Goal: Browse casually: Explore the website without a specific task or goal

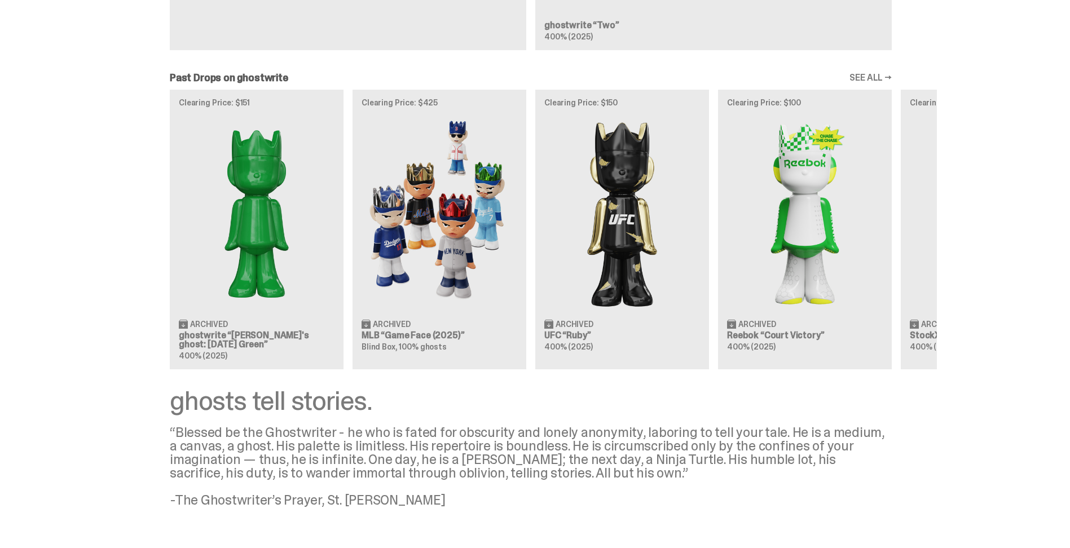
scroll to position [956, 0]
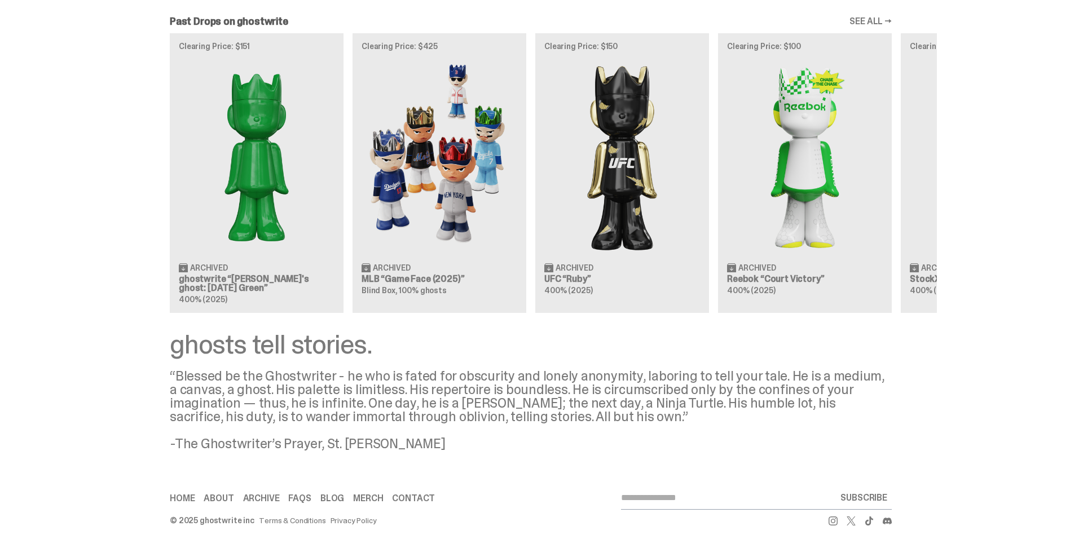
click at [876, 19] on link "SEE ALL →" at bounding box center [870, 21] width 42 height 9
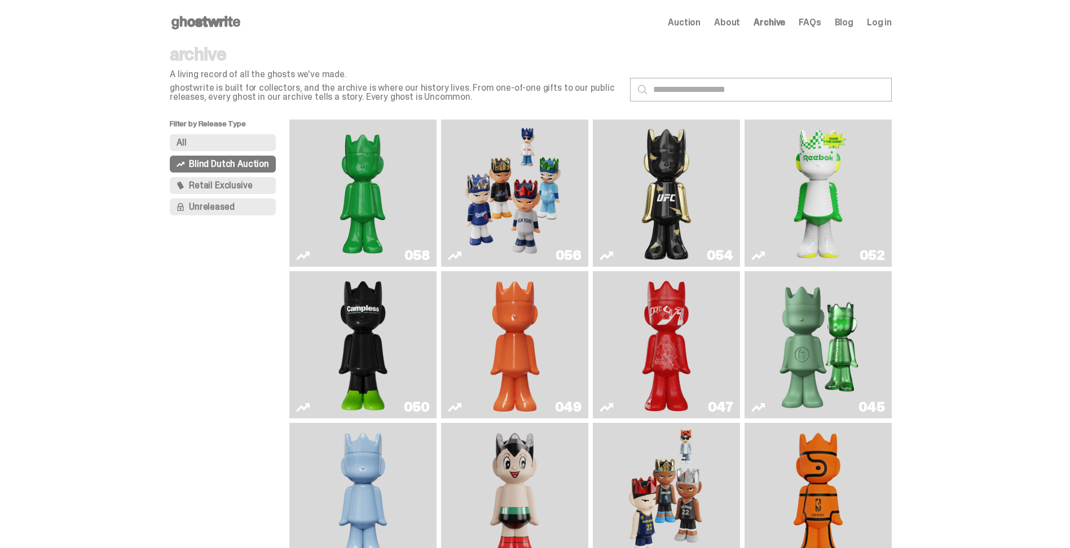
click at [666, 334] on img "Skip" at bounding box center [667, 345] width 60 height 138
click at [510, 325] on img "Schrödinger's ghost: Orange Vibe" at bounding box center [515, 345] width 60 height 138
click at [370, 347] on img "Campless" at bounding box center [363, 345] width 60 height 138
click at [679, 211] on img "Ruby" at bounding box center [667, 193] width 60 height 138
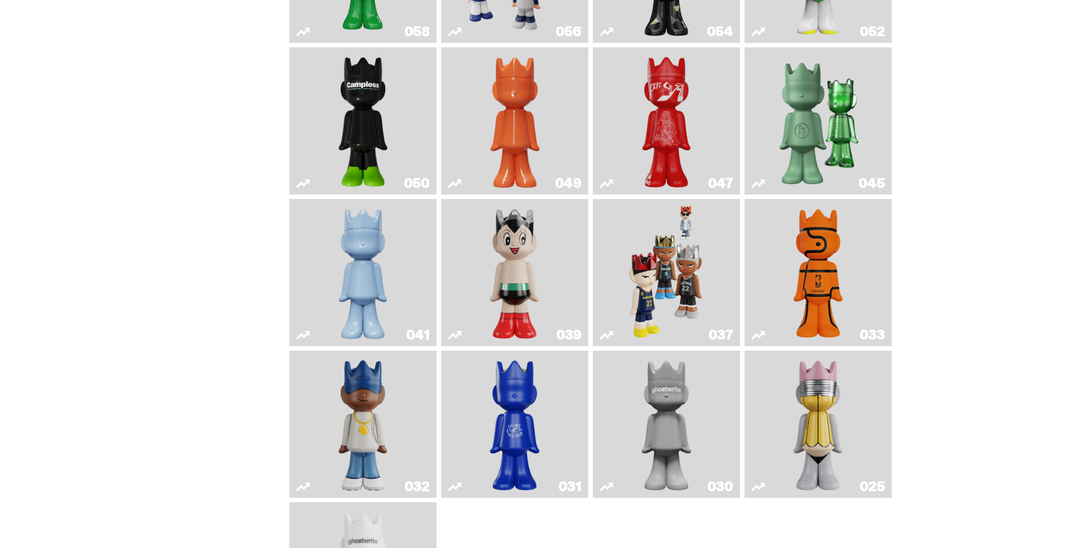
scroll to position [338, 0]
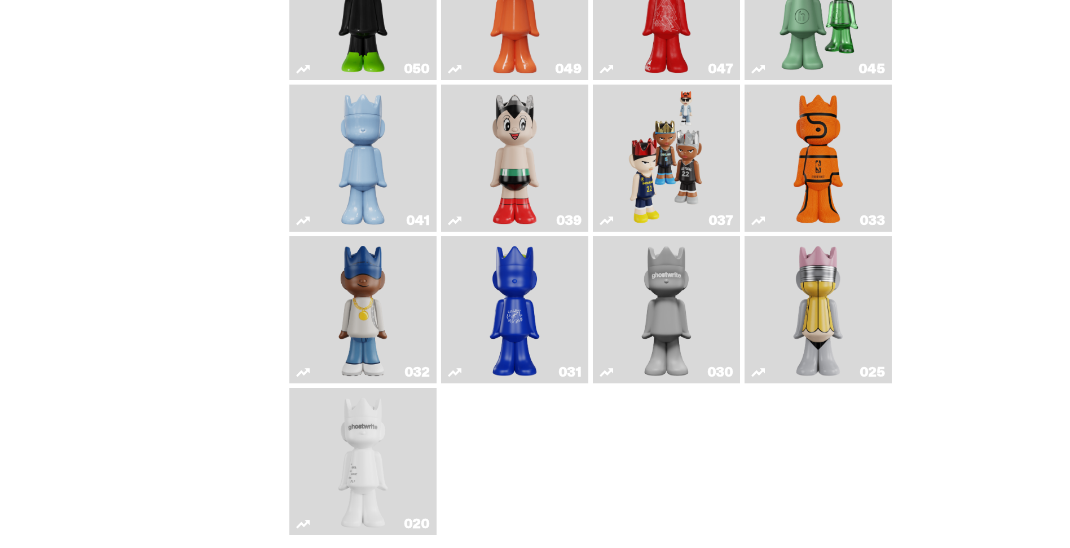
click at [659, 267] on img "One" at bounding box center [667, 310] width 78 height 138
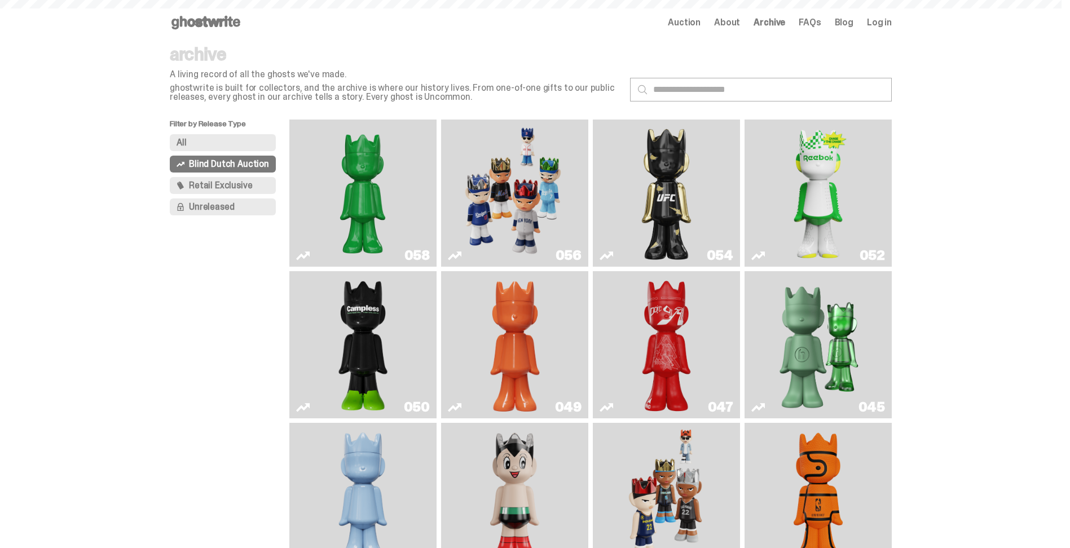
scroll to position [338, 0]
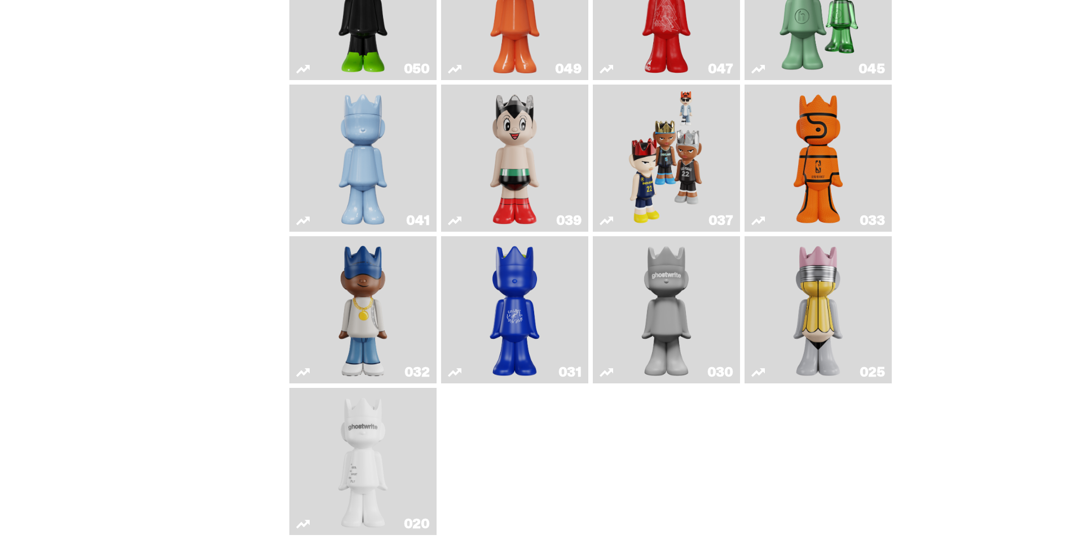
click at [497, 157] on img "Astro Boy" at bounding box center [515, 158] width 60 height 138
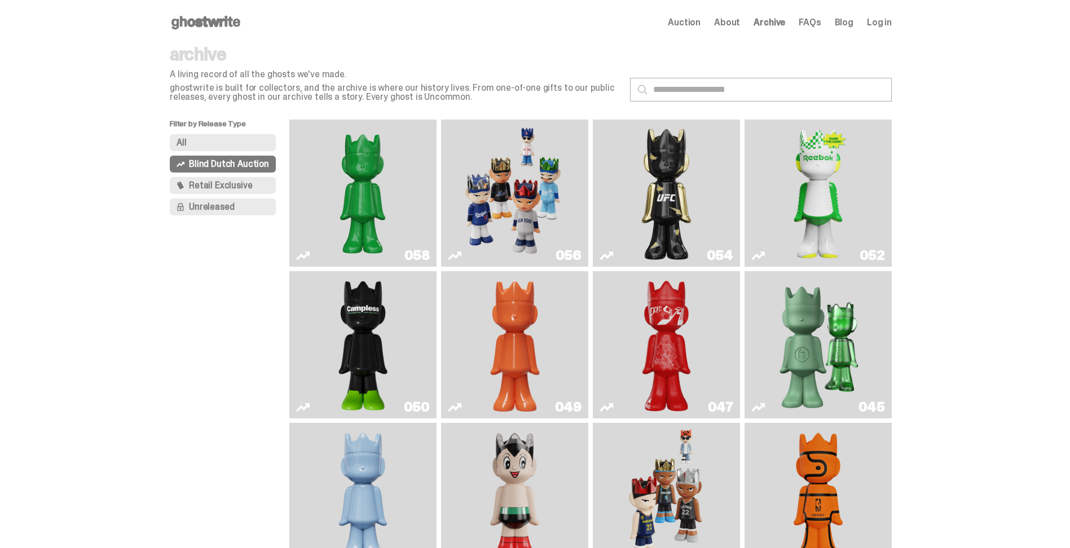
click at [210, 185] on span "Retail Exclusive" at bounding box center [220, 185] width 63 height 9
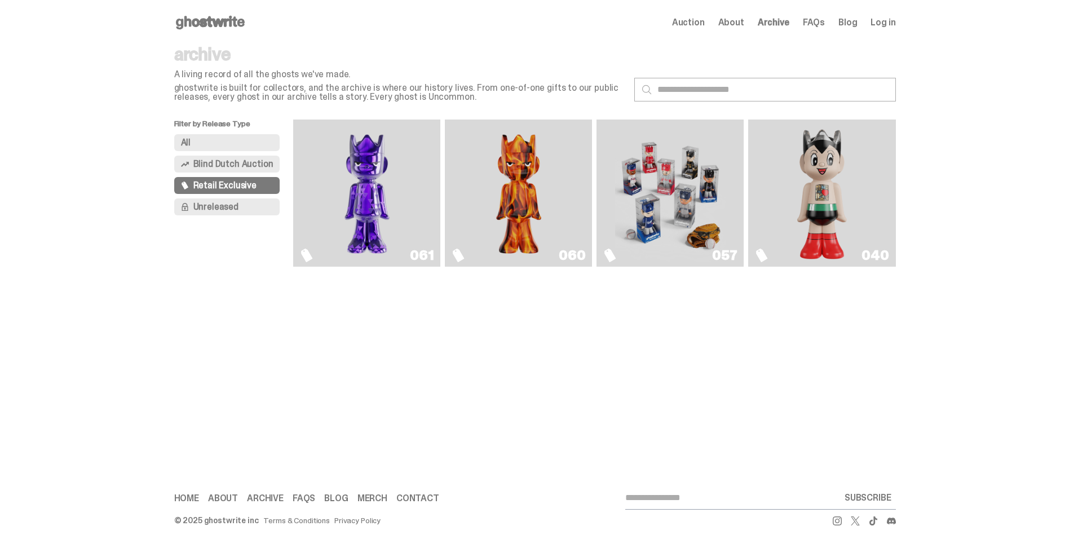
click at [546, 184] on img "Always On Fire" at bounding box center [518, 193] width 111 height 138
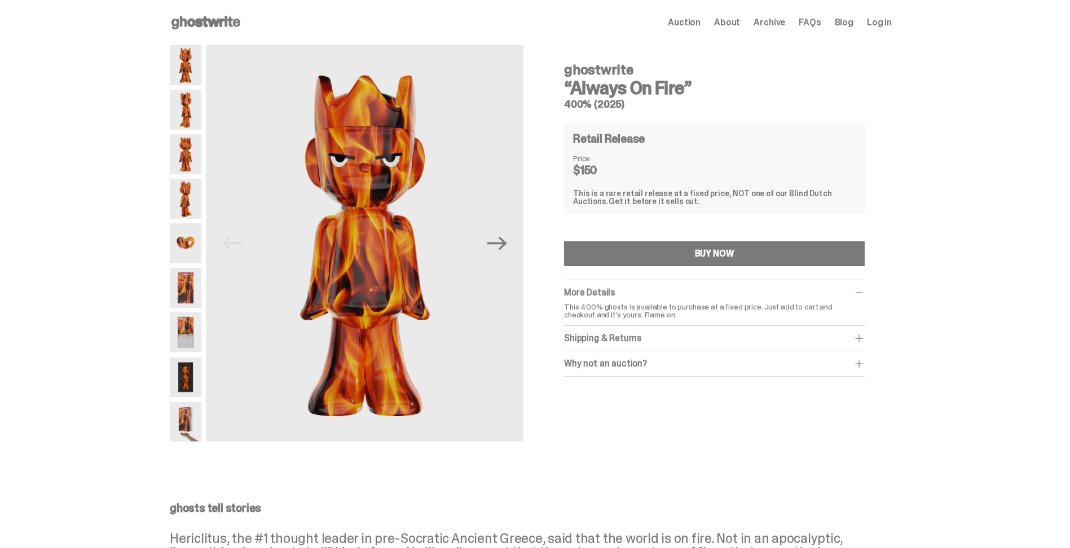
click at [192, 246] on img at bounding box center [186, 243] width 32 height 40
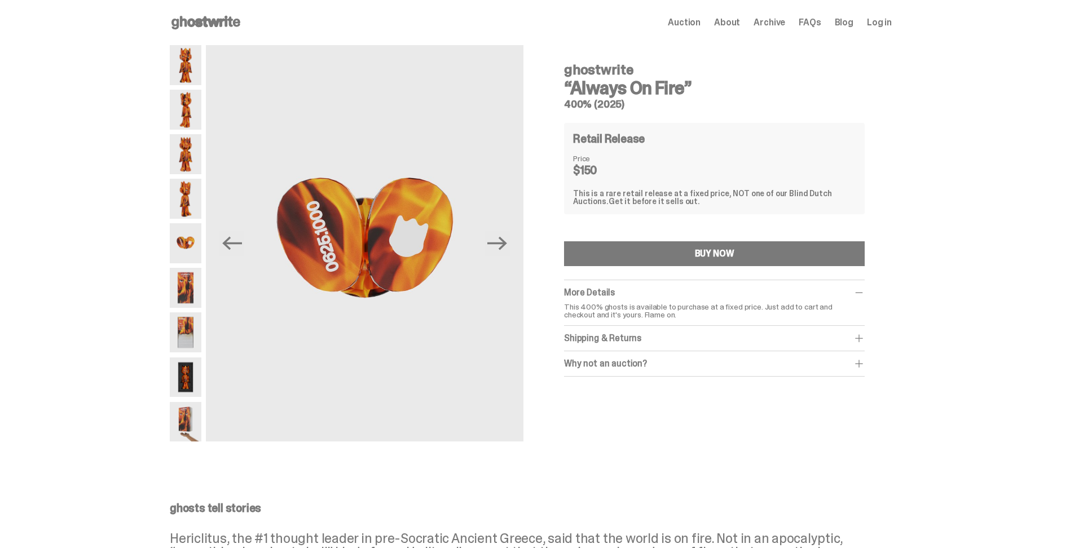
click at [197, 287] on img at bounding box center [186, 288] width 32 height 40
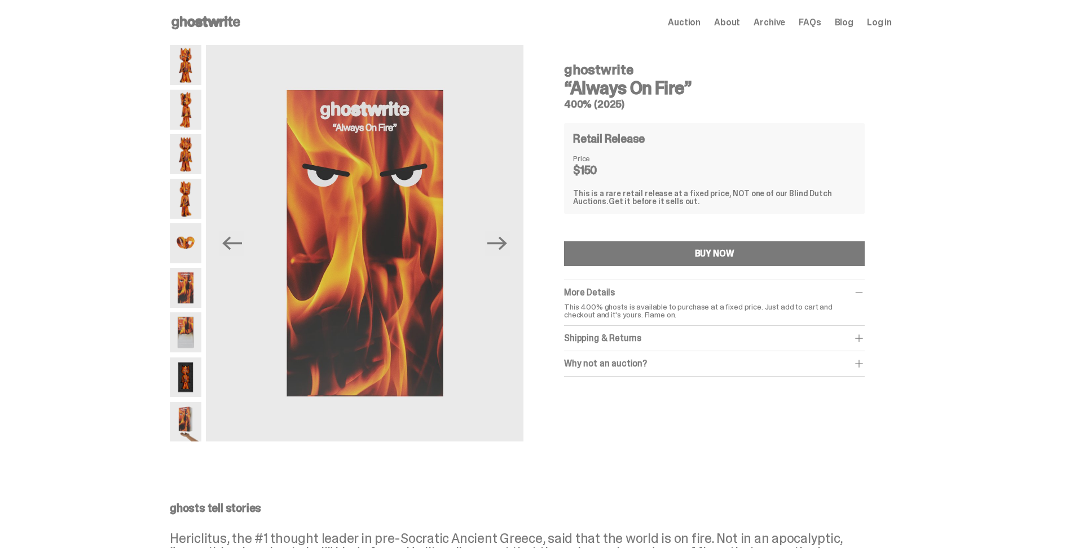
click at [193, 316] on img at bounding box center [186, 332] width 32 height 40
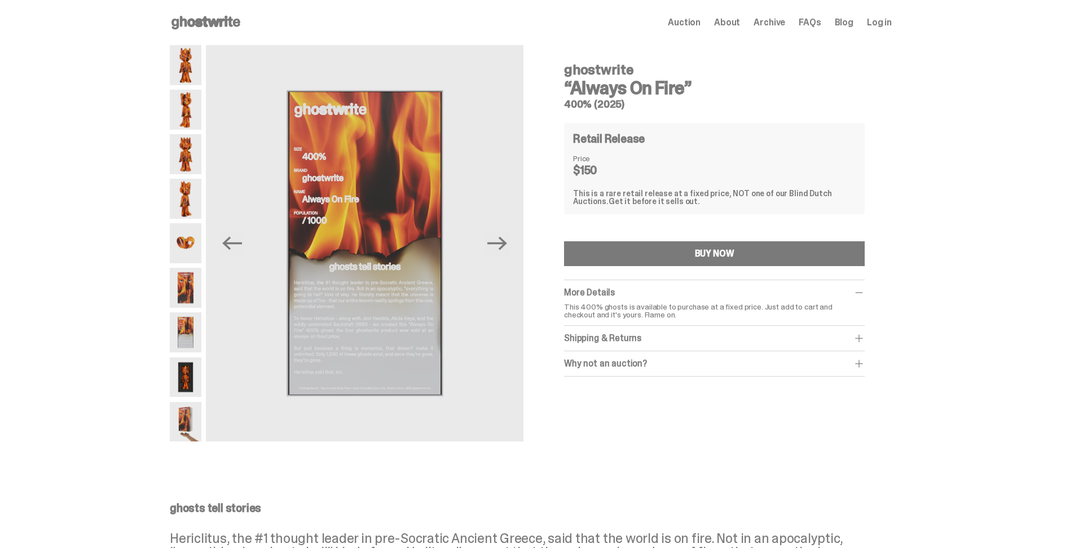
click at [196, 378] on img at bounding box center [186, 377] width 32 height 40
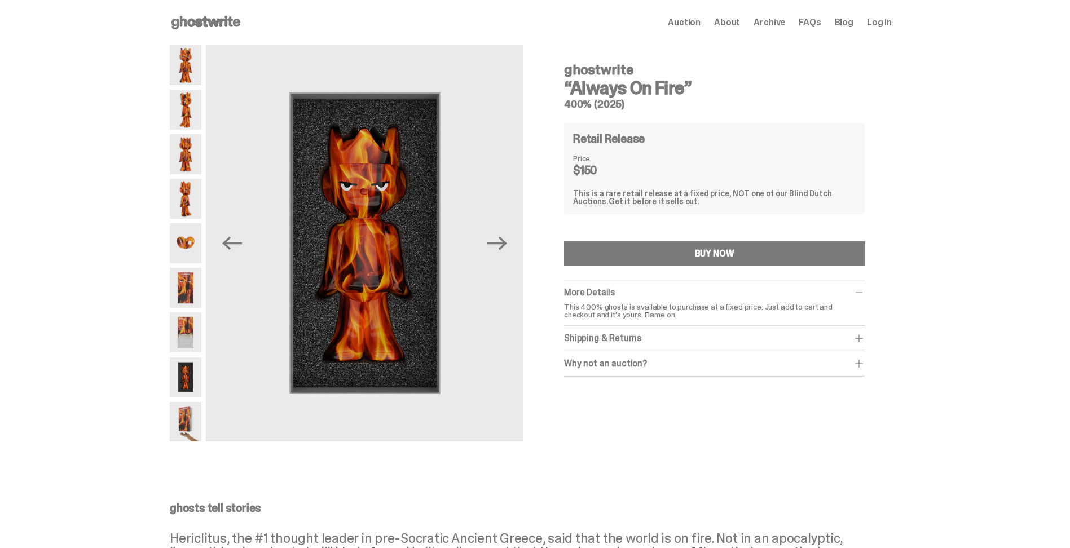
click at [183, 414] on img at bounding box center [186, 422] width 32 height 40
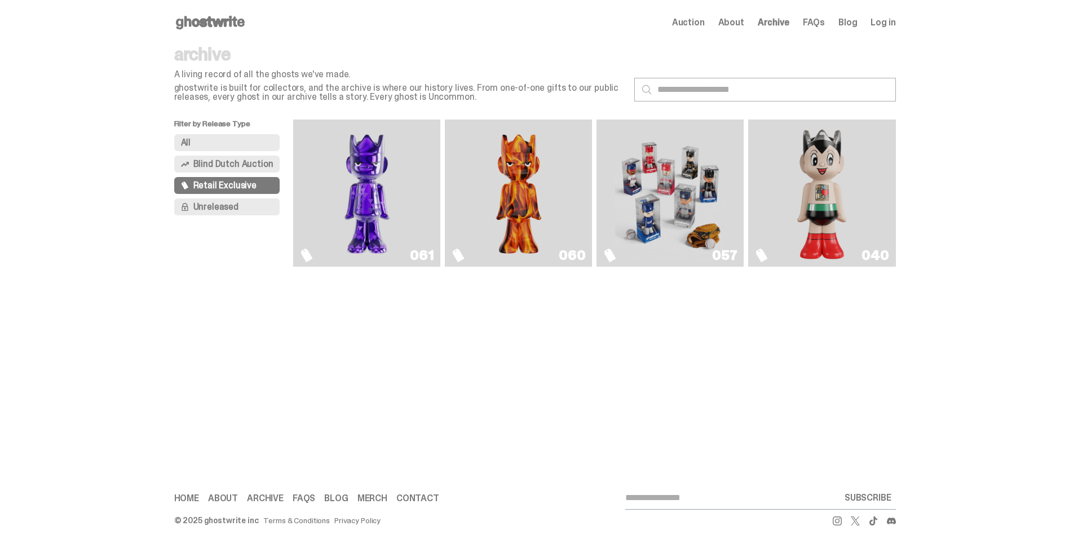
click at [681, 177] on img "Game Face (2025)" at bounding box center [670, 193] width 111 height 138
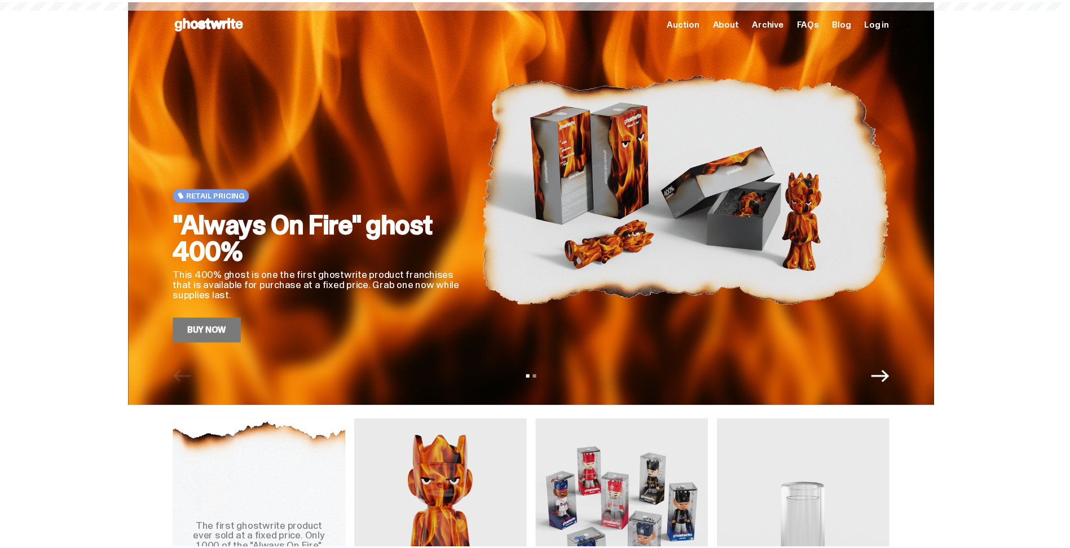
scroll to position [956, 0]
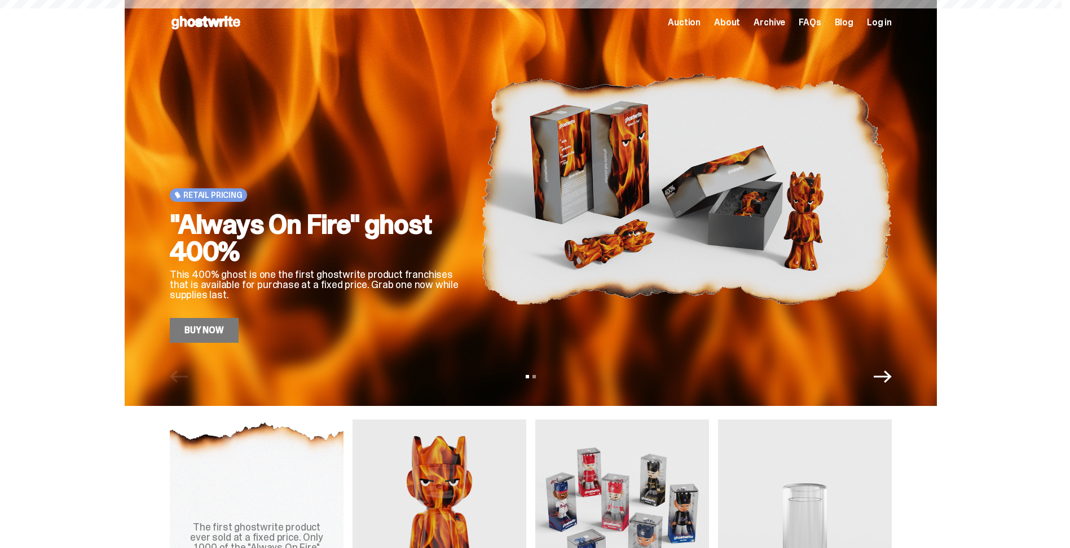
click at [732, 22] on span "About" at bounding box center [727, 22] width 26 height 9
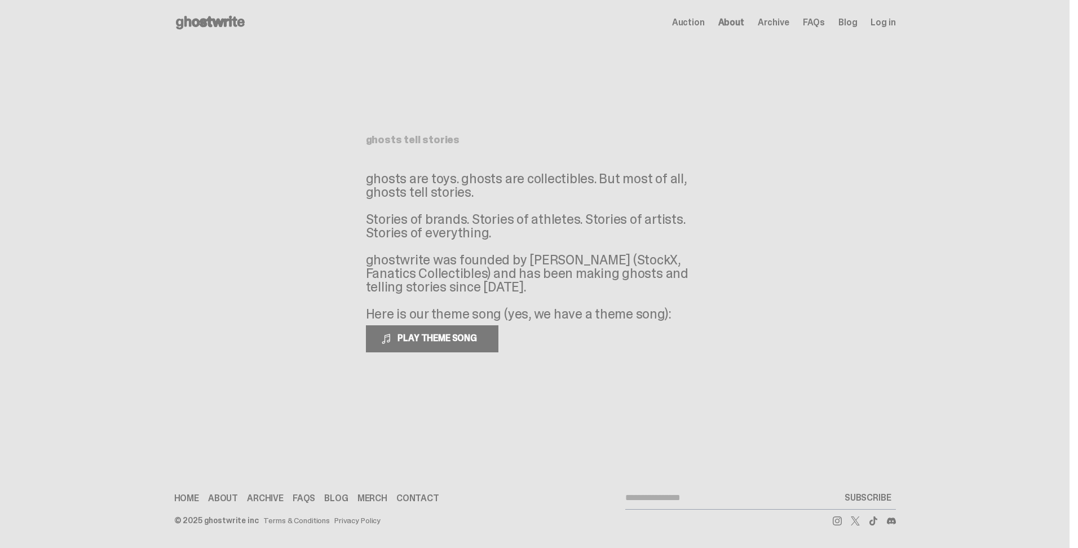
click at [818, 23] on span "FAQs" at bounding box center [814, 22] width 22 height 9
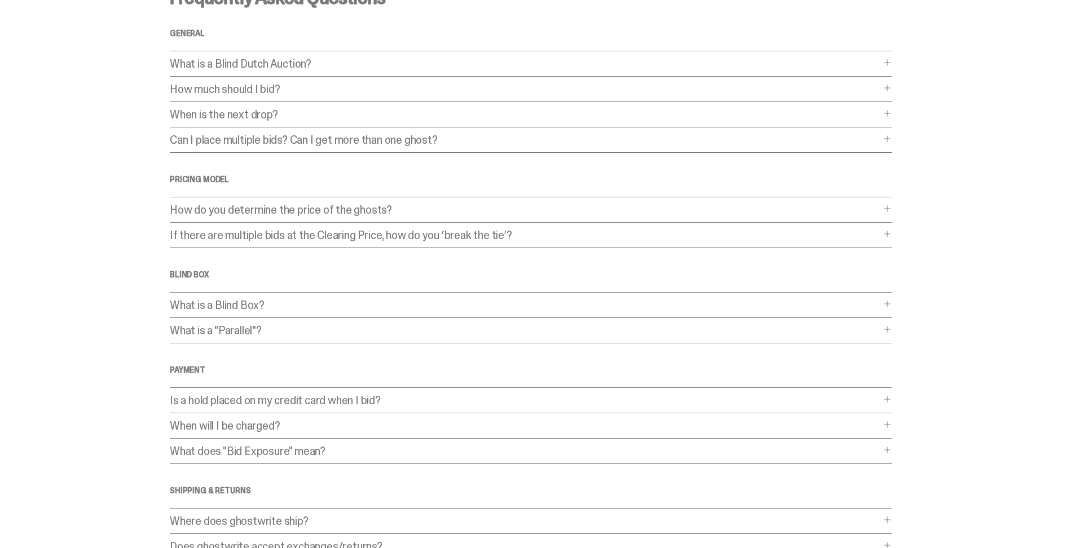
scroll to position [113, 0]
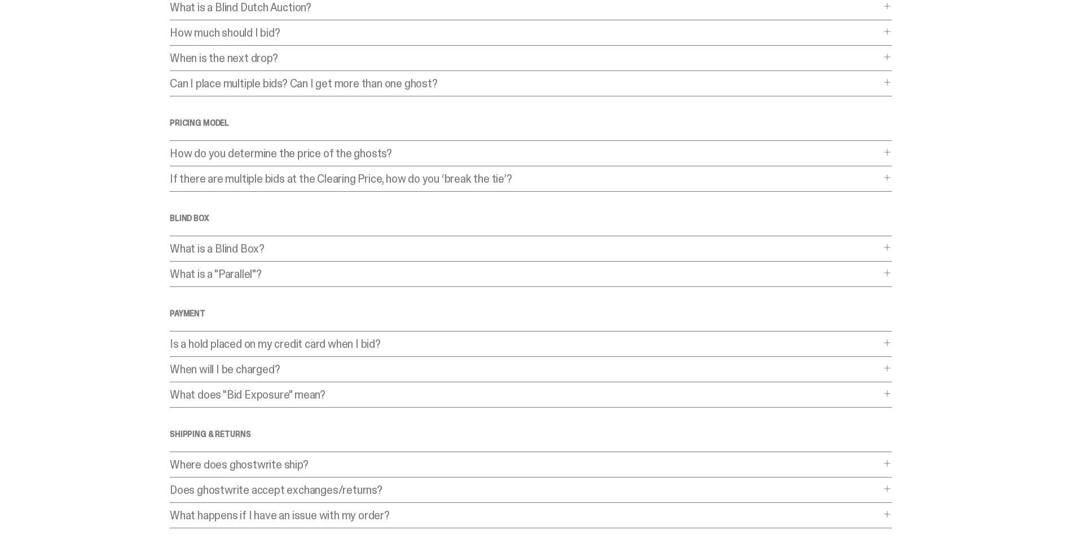
click at [248, 243] on p "What is a Blind Box?" at bounding box center [525, 248] width 710 height 11
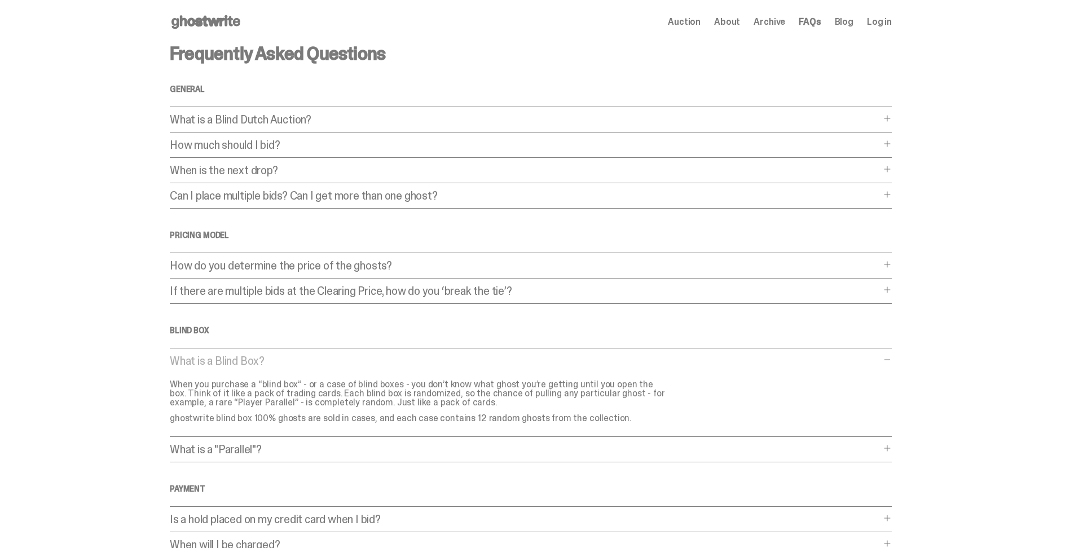
scroll to position [0, 0]
click at [739, 21] on span "About" at bounding box center [727, 22] width 26 height 9
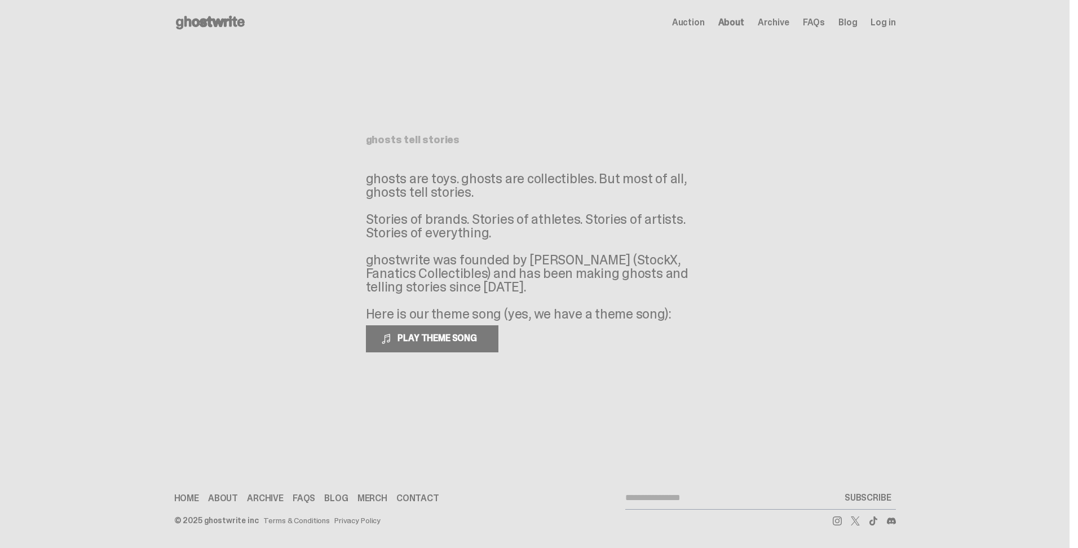
click at [691, 20] on span "Auction" at bounding box center [688, 22] width 33 height 9
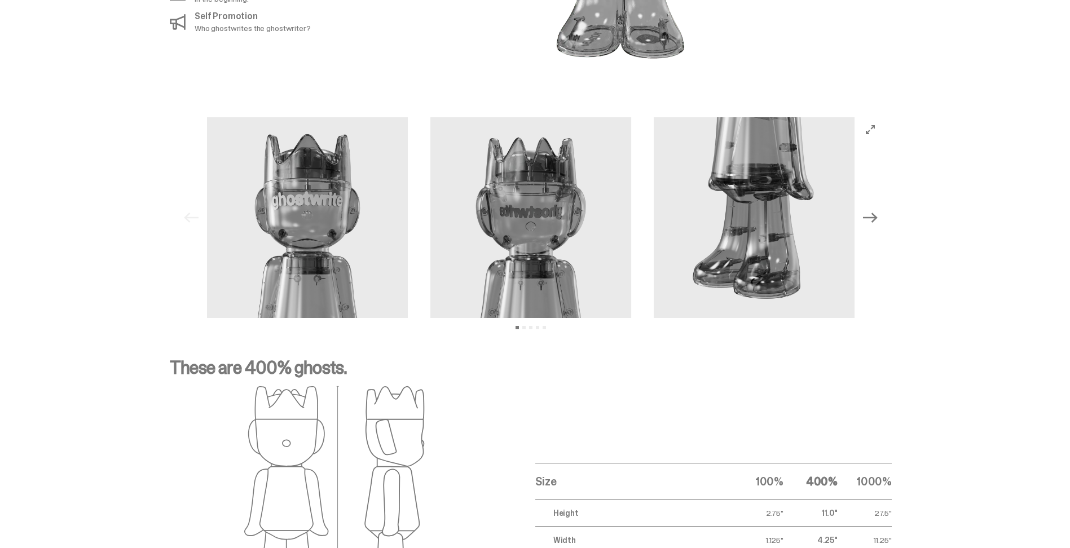
scroll to position [957, 0]
